Goal: Transaction & Acquisition: Purchase product/service

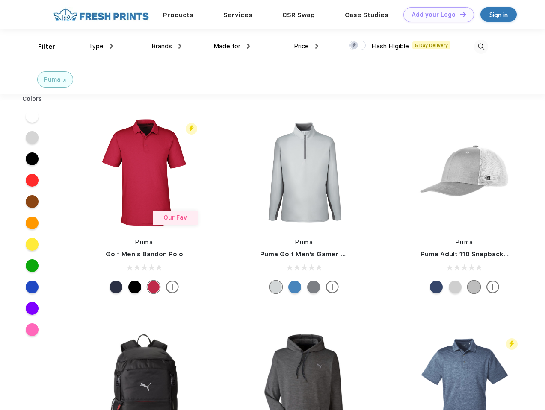
click at [435, 15] on link "Add your Logo Design Tool" at bounding box center [438, 14] width 71 height 15
click at [0, 0] on div "Design Tool" at bounding box center [0, 0] width 0 height 0
click at [459, 14] on link "Add your Logo Design Tool" at bounding box center [438, 14] width 71 height 15
click at [41, 47] on div "Filter" at bounding box center [47, 47] width 18 height 10
click at [101, 46] on span "Type" at bounding box center [95, 46] width 15 height 8
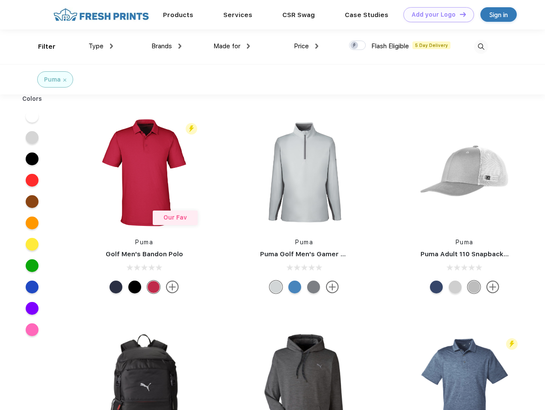
click at [166, 46] on span "Brands" at bounding box center [161, 46] width 21 height 8
click at [232, 46] on span "Made for" at bounding box center [226, 46] width 27 height 8
click at [306, 46] on span "Price" at bounding box center [301, 46] width 15 height 8
click at [357, 46] on div at bounding box center [357, 45] width 17 height 9
click at [354, 46] on input "checkbox" at bounding box center [352, 43] width 6 height 6
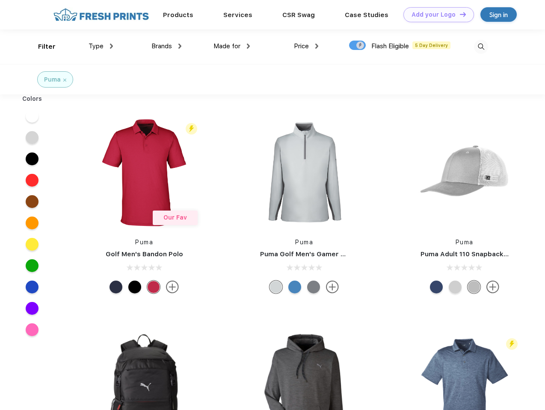
click at [480, 47] on img at bounding box center [481, 47] width 14 height 14
